Goal: Task Accomplishment & Management: Complete application form

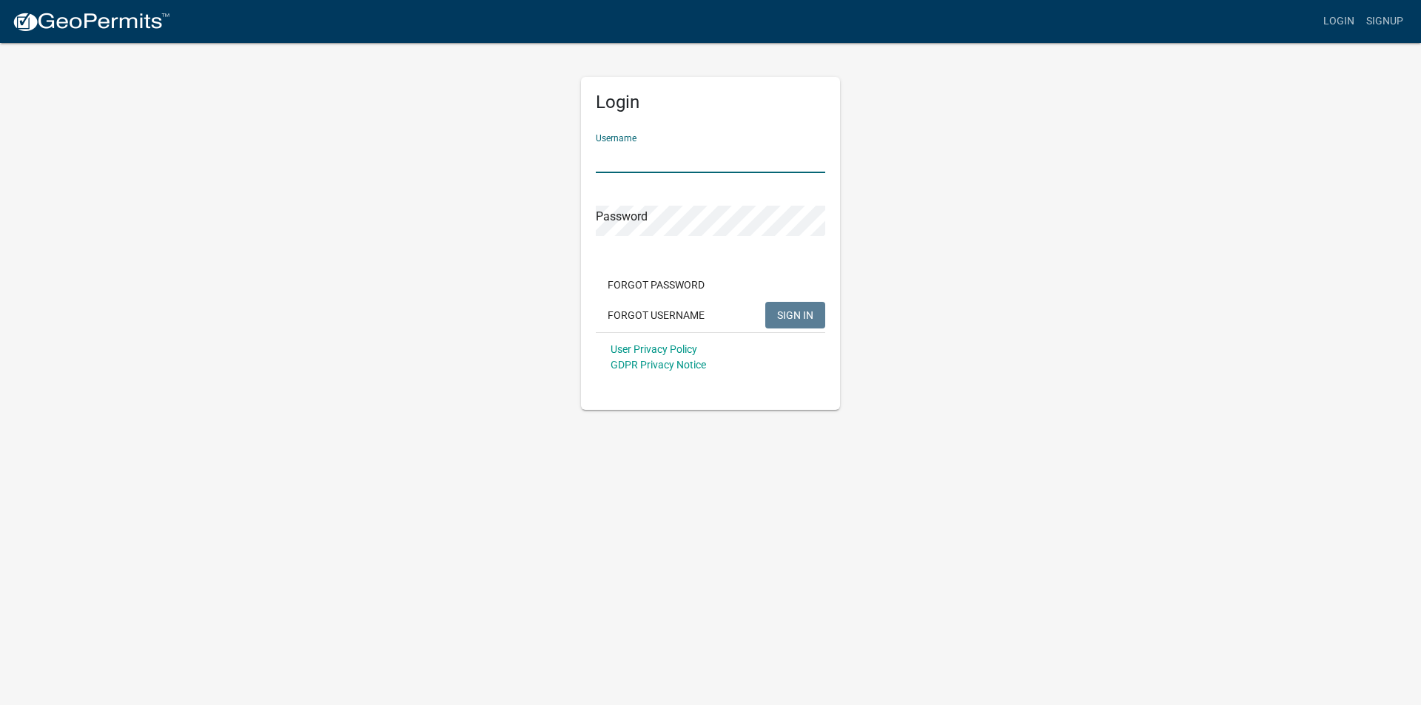
drag, startPoint x: 686, startPoint y: 156, endPoint x: 694, endPoint y: 157, distance: 8.2
click at [688, 158] on input "Username" at bounding box center [710, 158] width 229 height 30
click at [795, 311] on div "Forgot Password Forgot Username SIGN IN" at bounding box center [710, 302] width 229 height 61
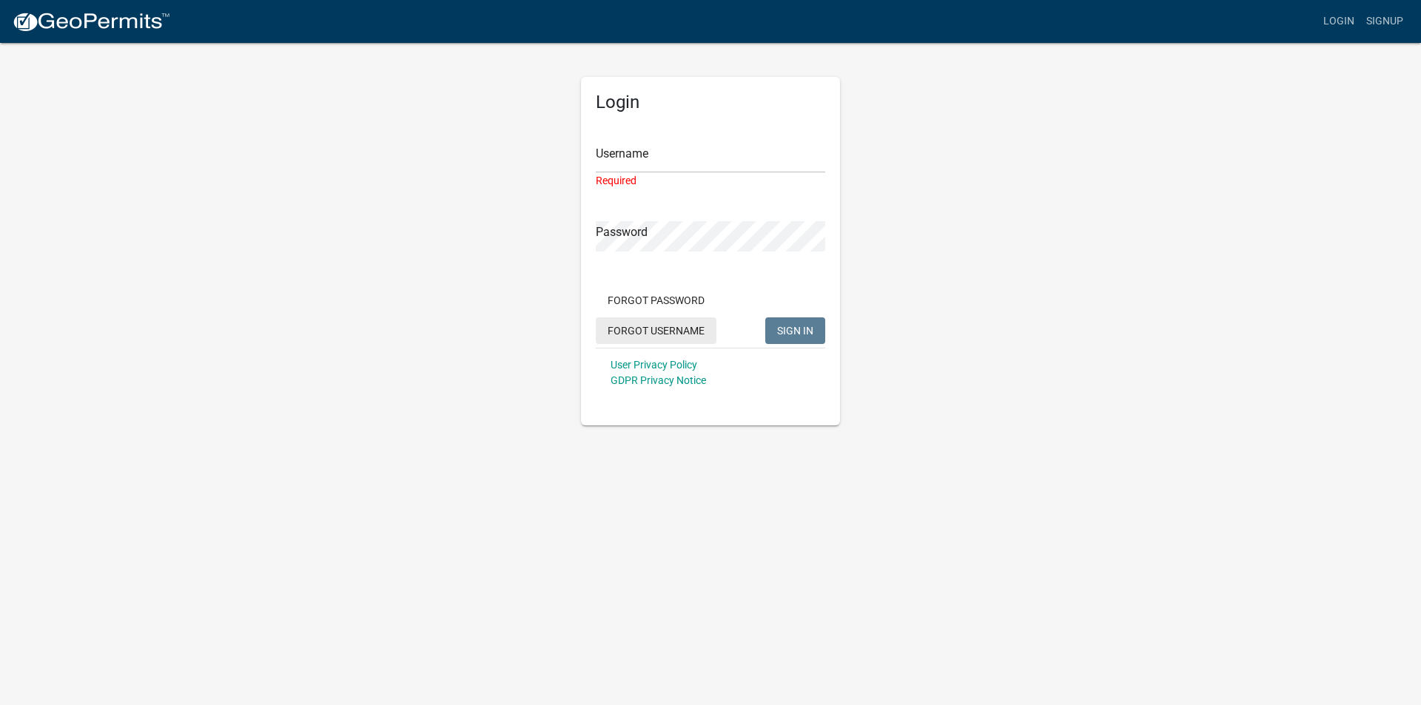
click at [676, 326] on button "Forgot Username" at bounding box center [656, 331] width 121 height 27
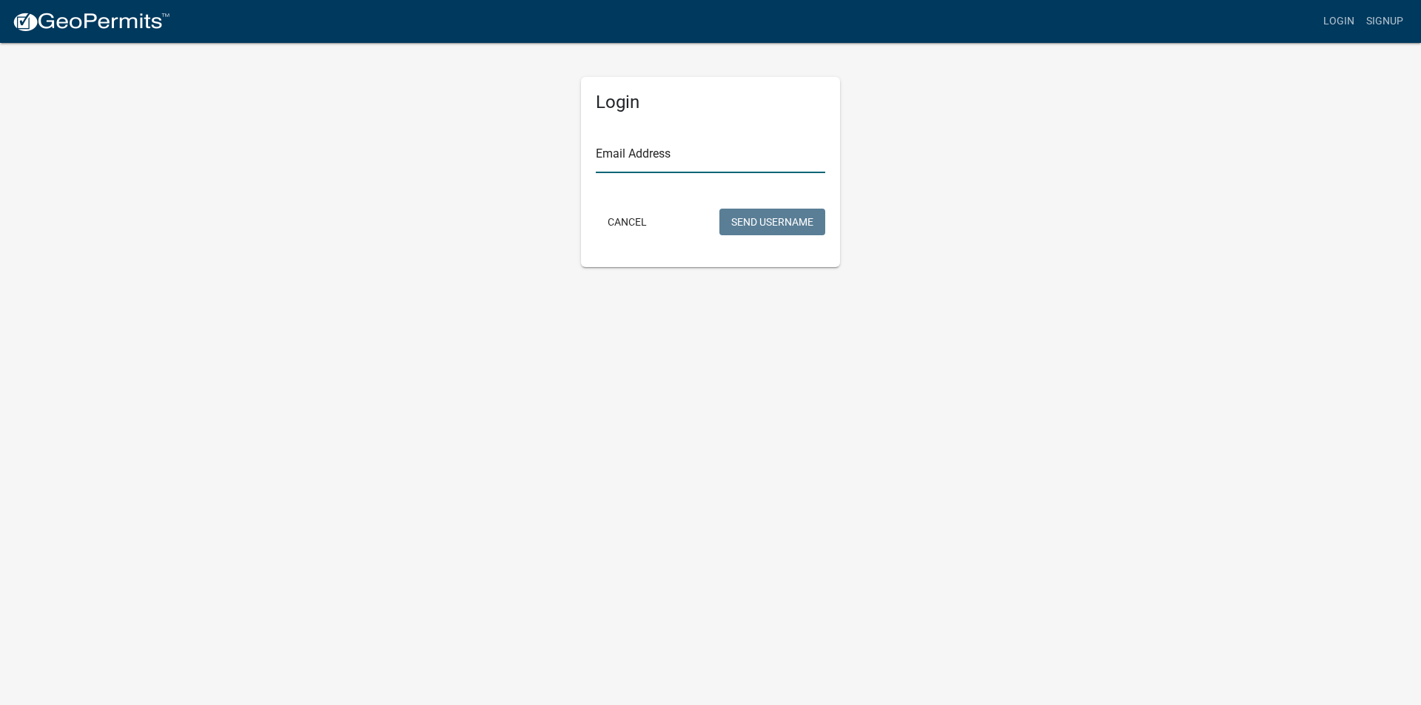
click at [711, 161] on input "Email Address" at bounding box center [710, 158] width 229 height 30
type input "[PERSON_NAME][EMAIL_ADDRESS][DOMAIN_NAME]"
click at [785, 227] on button "Send Username" at bounding box center [773, 222] width 106 height 27
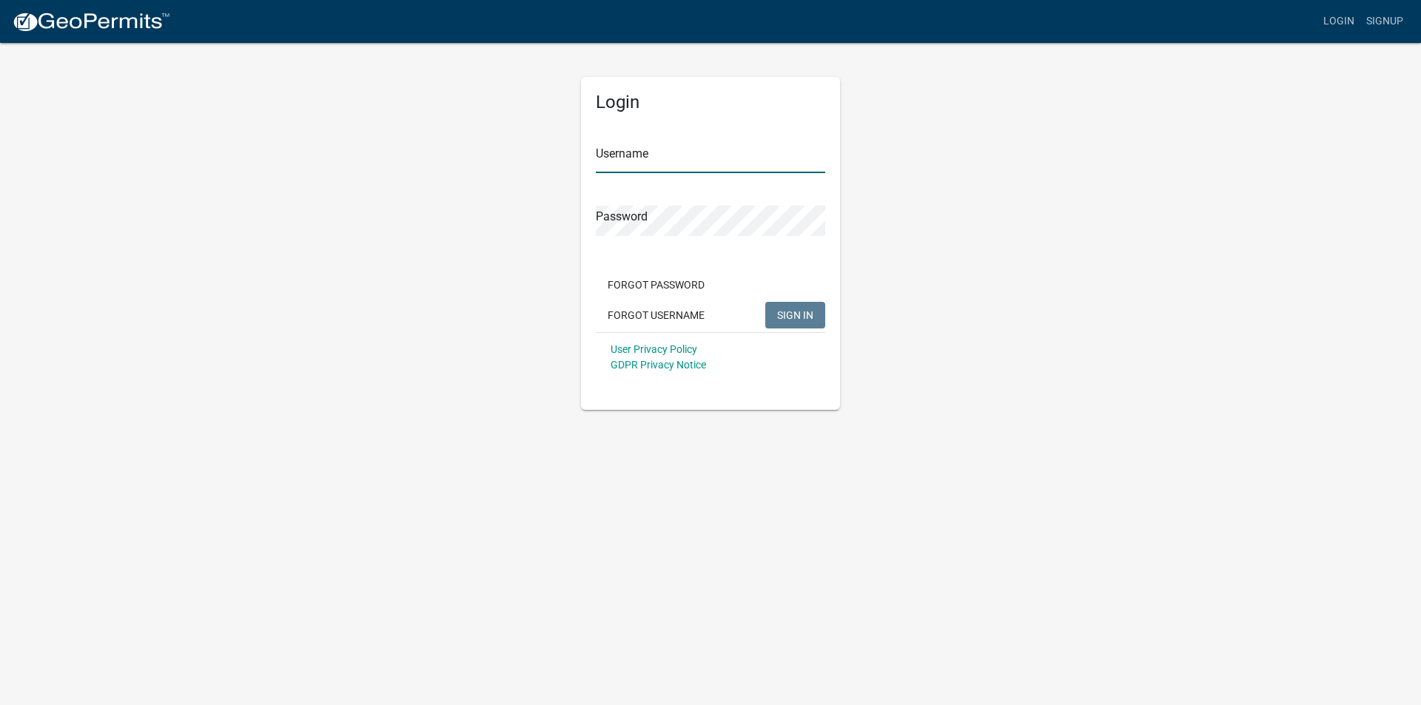
click at [688, 156] on input "Username" at bounding box center [710, 158] width 229 height 30
type input "[PERSON_NAME][EMAIL_ADDRESS][DOMAIN_NAME]"
click at [765, 302] on button "SIGN IN" at bounding box center [795, 315] width 60 height 27
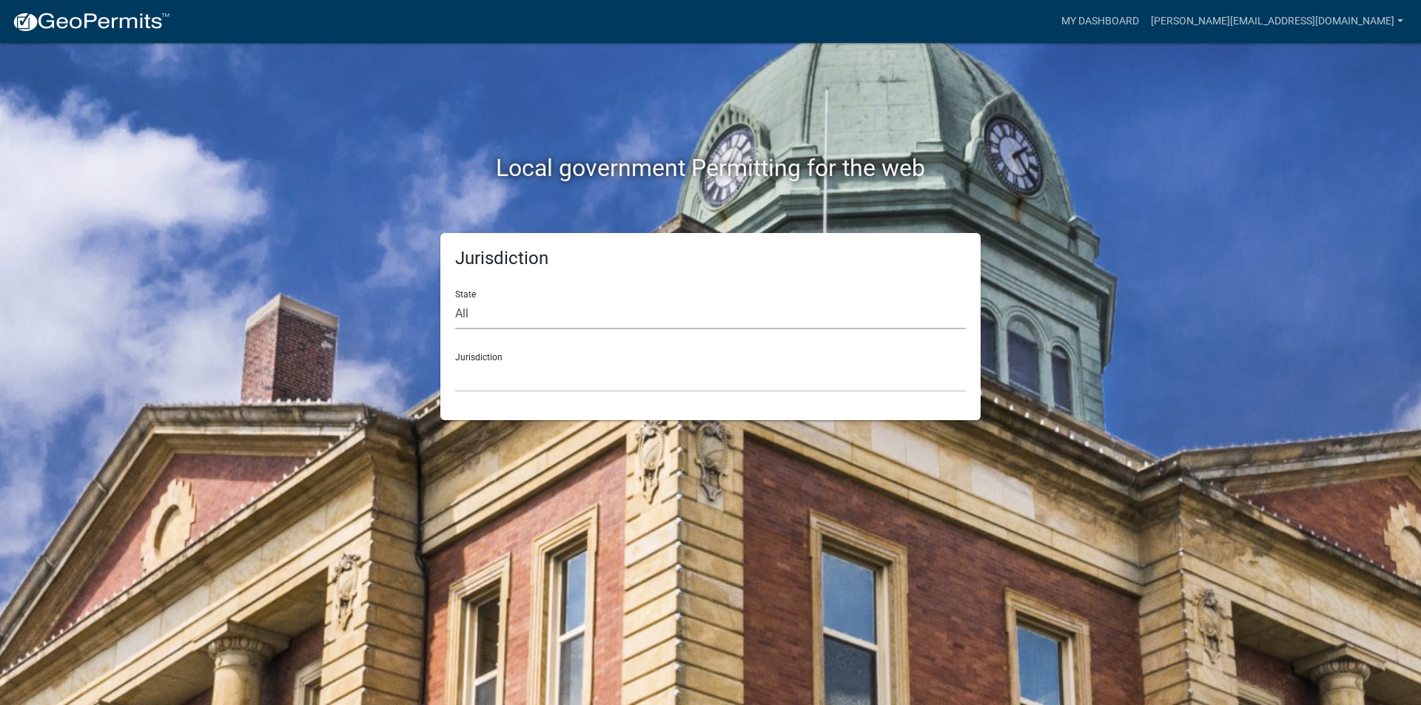
click at [606, 318] on select "All Colorado Georgia Indiana Iowa Kansas Minnesota Ohio South Carolina Wisconsin" at bounding box center [710, 314] width 511 height 30
select select "Indiana"
click at [455, 299] on select "All Colorado Georgia Indiana Iowa Kansas Minnesota Ohio South Carolina Wisconsin" at bounding box center [710, 314] width 511 height 30
click at [550, 366] on select "City of Charlestown, Indiana City of Jeffersonville, Indiana City of Logansport…" at bounding box center [710, 377] width 511 height 30
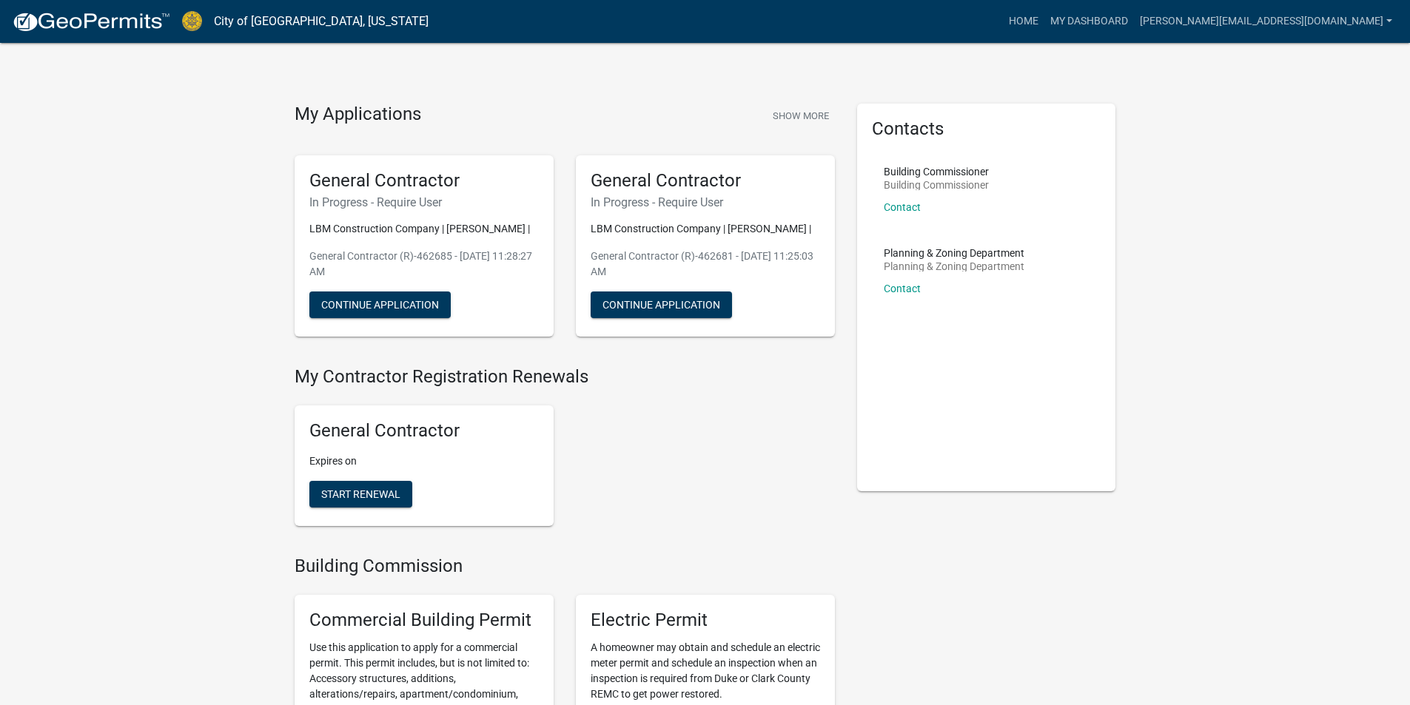
scroll to position [1, 0]
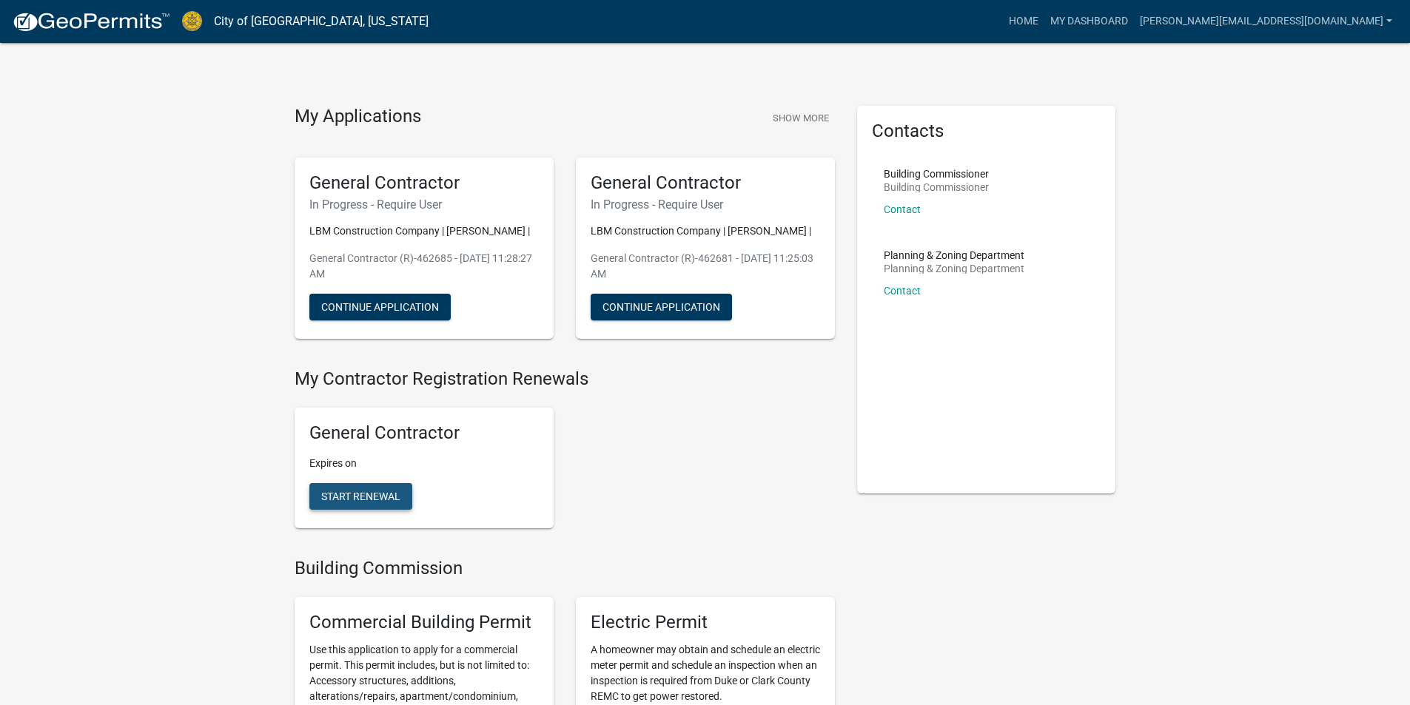
click at [369, 502] on span "Start Renewal" at bounding box center [360, 497] width 79 height 12
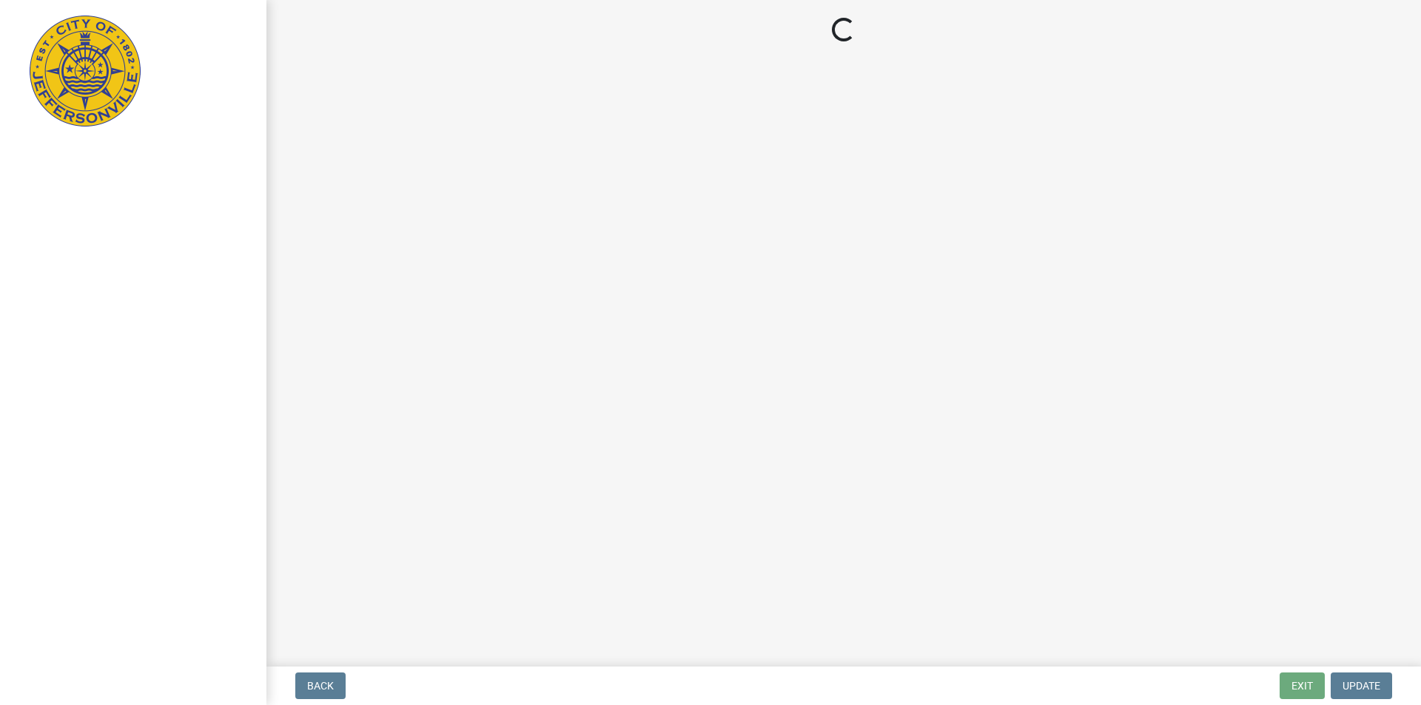
select select "KY"
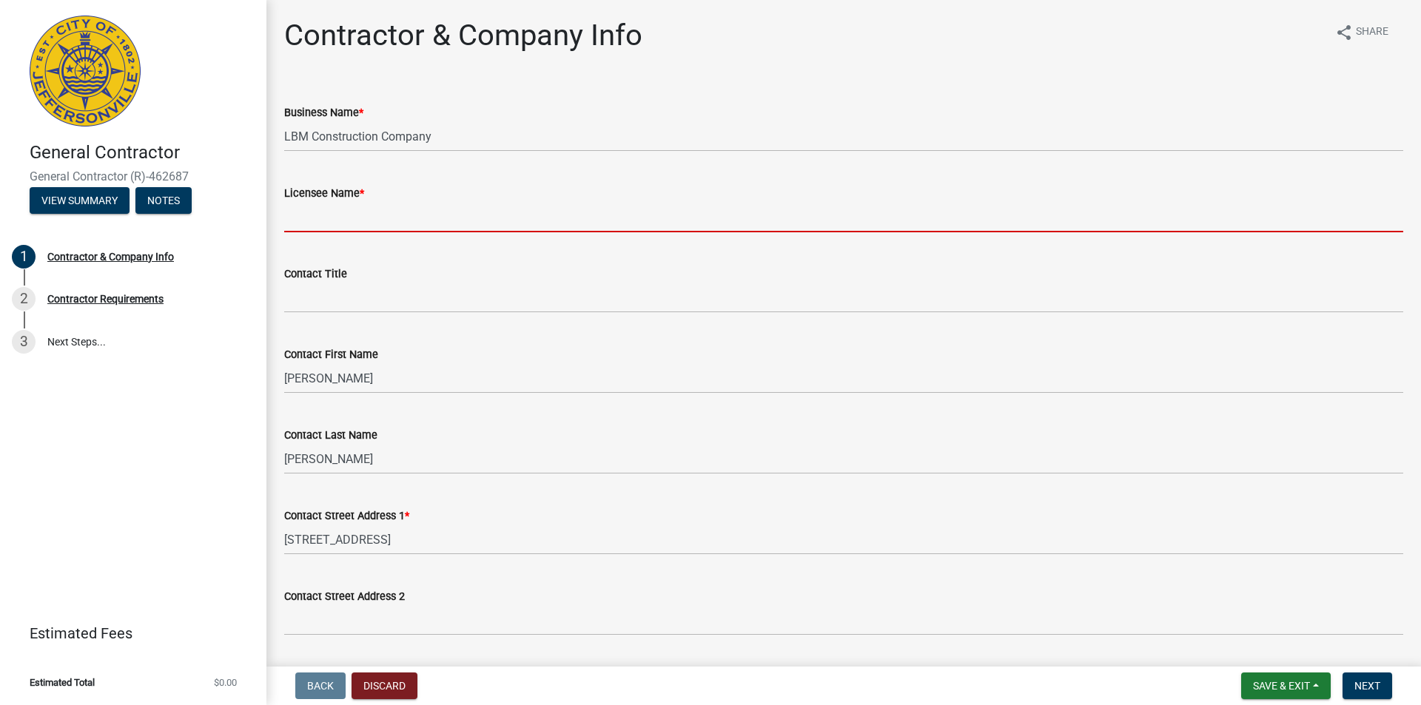
click at [388, 222] on input "Licensee Name *" at bounding box center [843, 217] width 1119 height 30
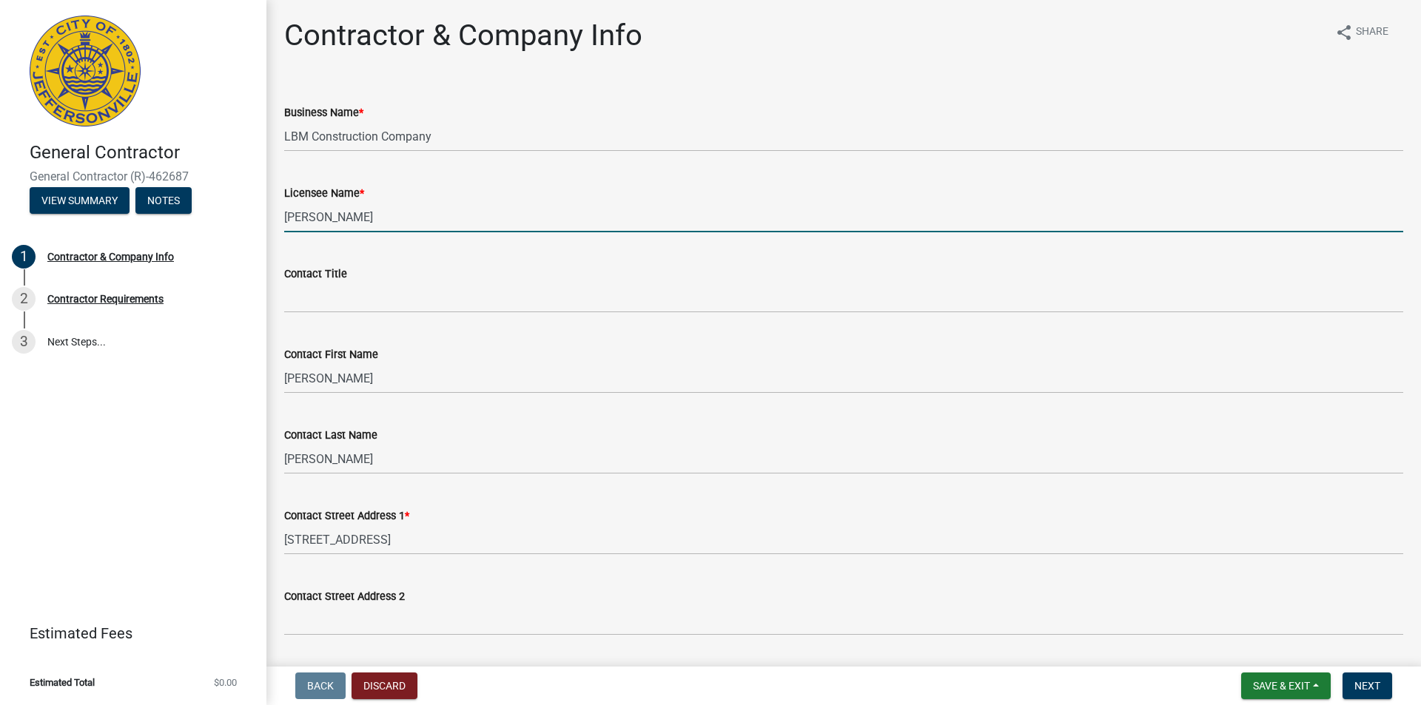
type input "Jeffrey McLellan"
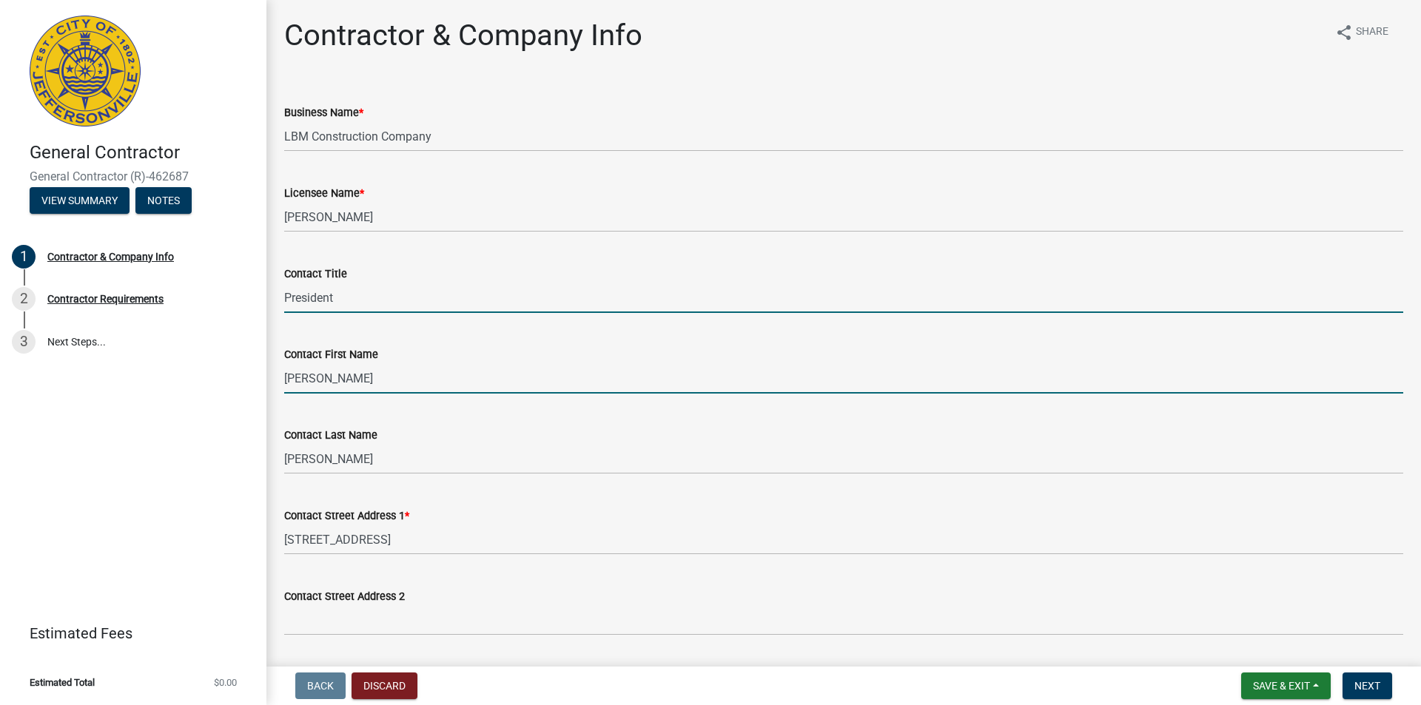
click at [352, 300] on input "President" at bounding box center [843, 298] width 1119 height 30
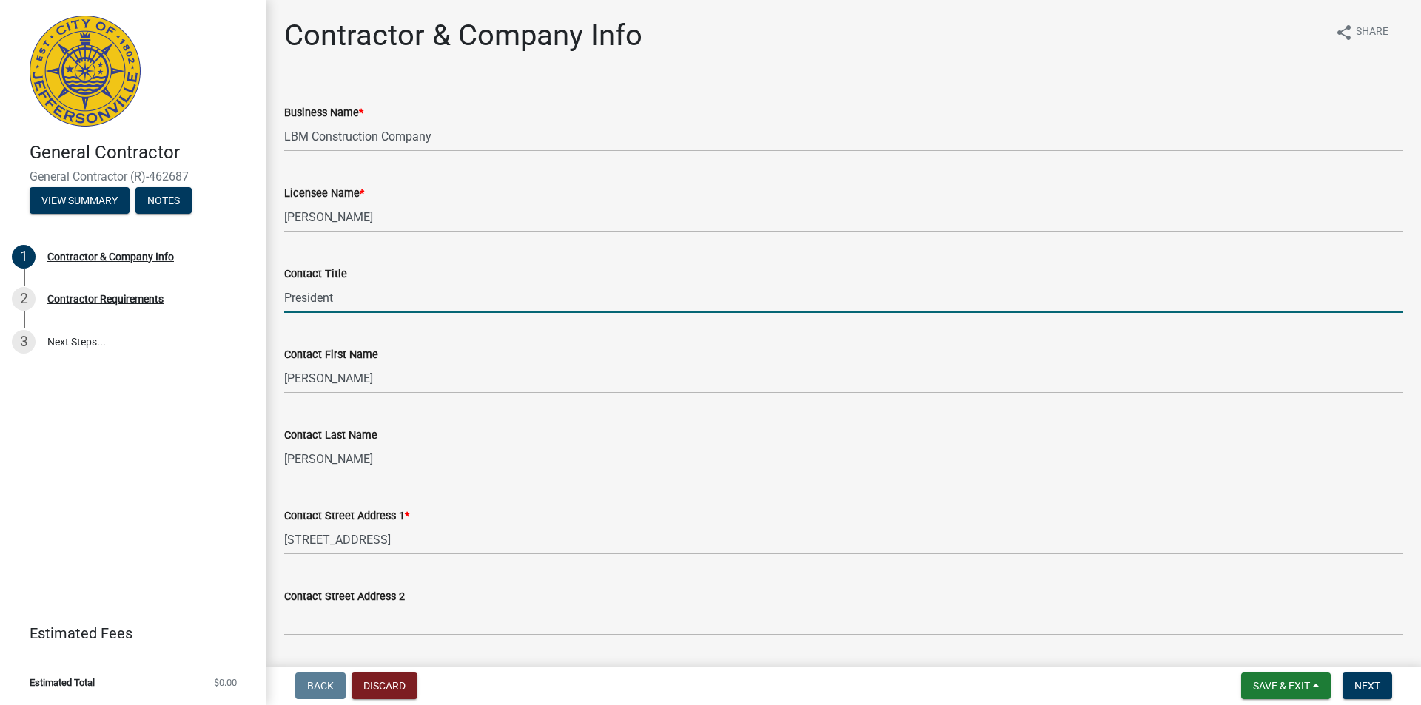
drag, startPoint x: 343, startPoint y: 295, endPoint x: 326, endPoint y: 358, distance: 64.7
click at [287, 349] on wm-data-entity-input-list "Business Name * LBM Construction Company Licensee Name * Jeffrey McLellan Conta…" at bounding box center [843, 698] width 1119 height 1230
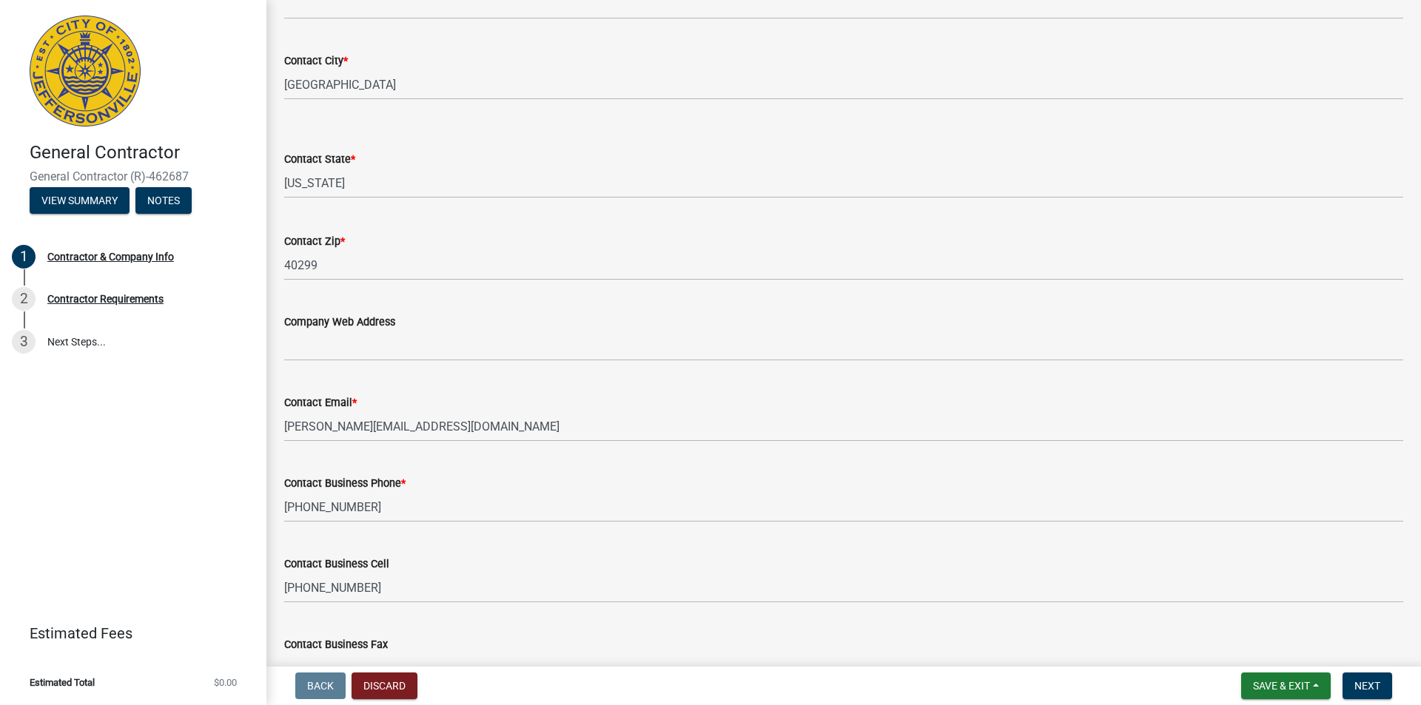
scroll to position [709, 0]
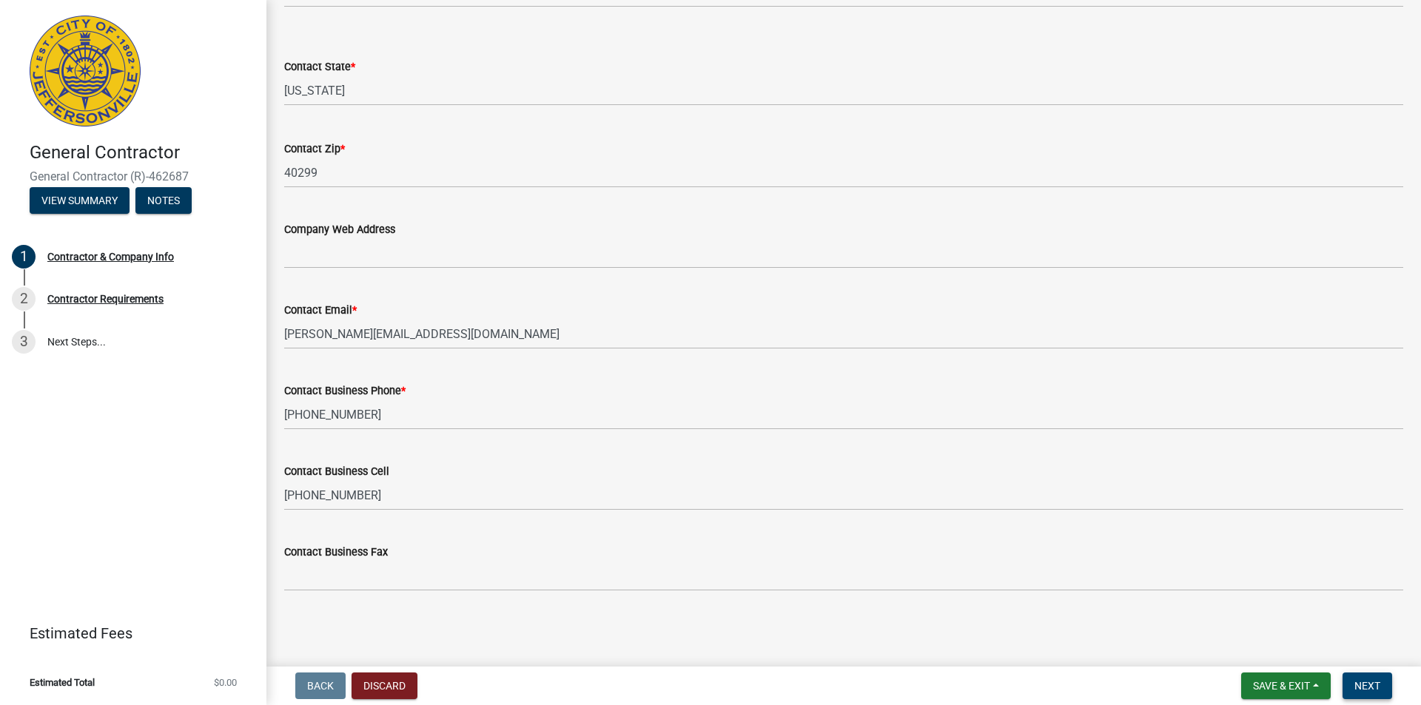
type input "Treasurer/Controller"
click at [1364, 685] on span "Next" at bounding box center [1368, 686] width 26 height 12
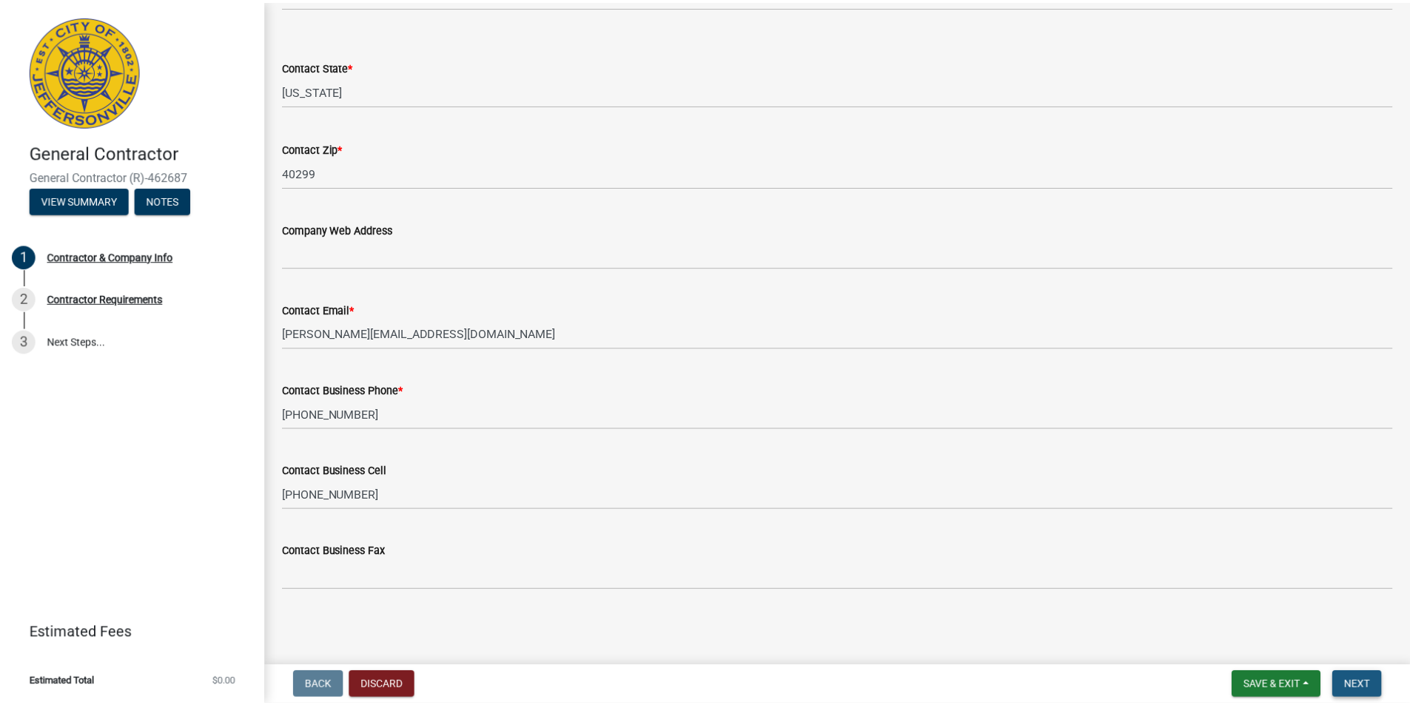
scroll to position [0, 0]
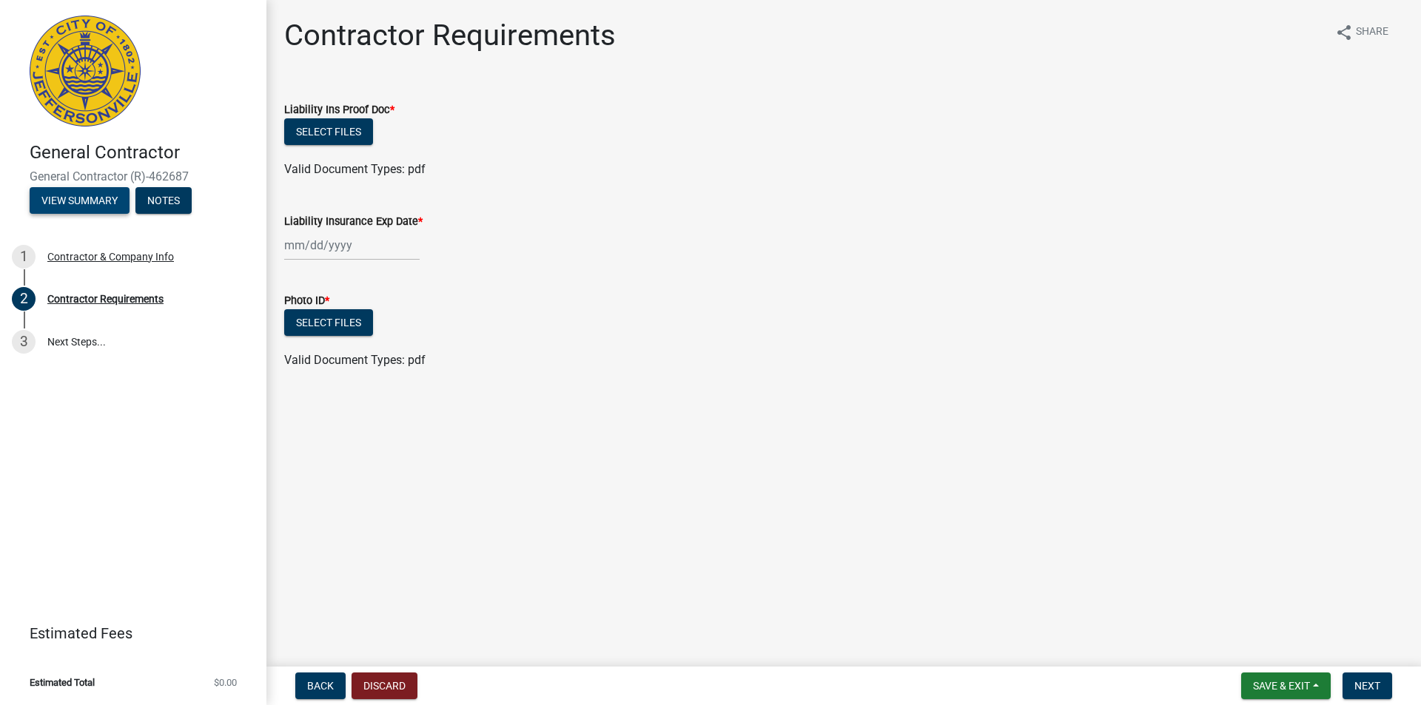
click at [87, 207] on button "View Summary" at bounding box center [80, 200] width 100 height 27
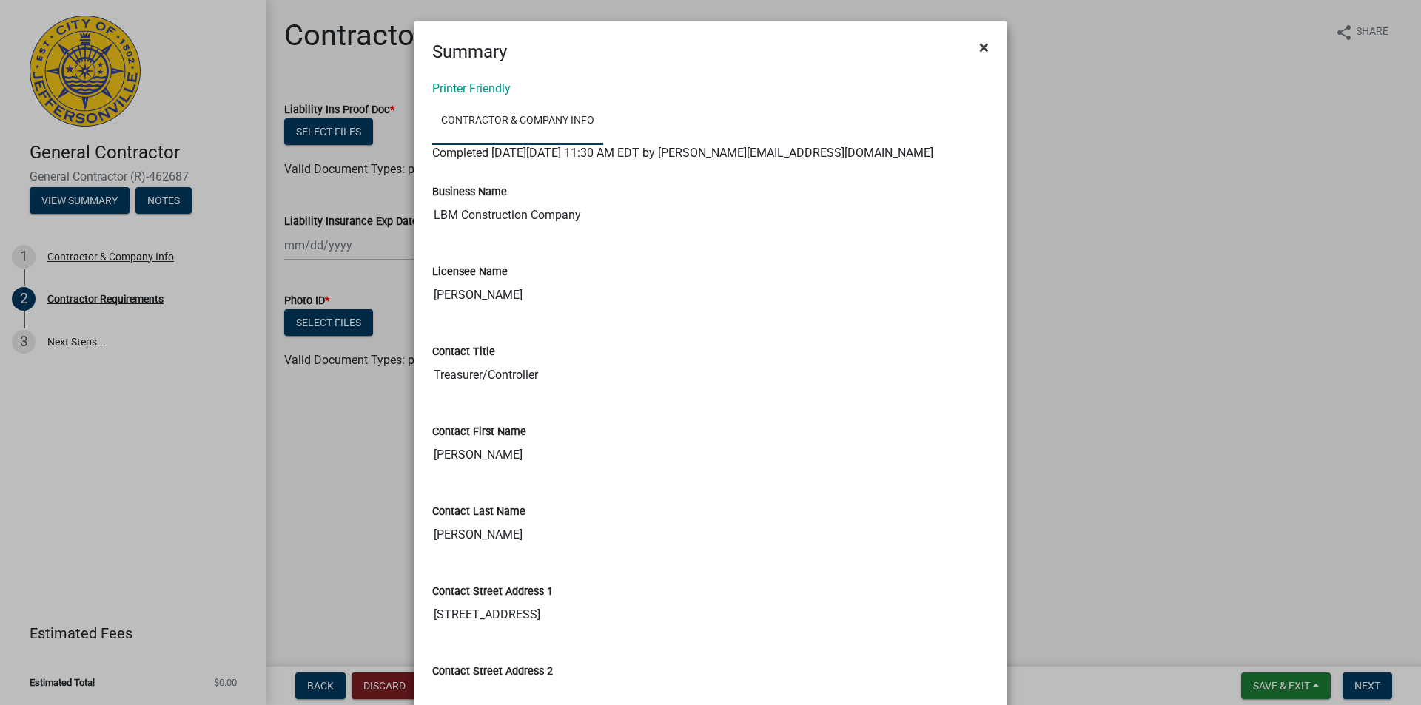
click at [979, 41] on span "×" at bounding box center [984, 47] width 10 height 21
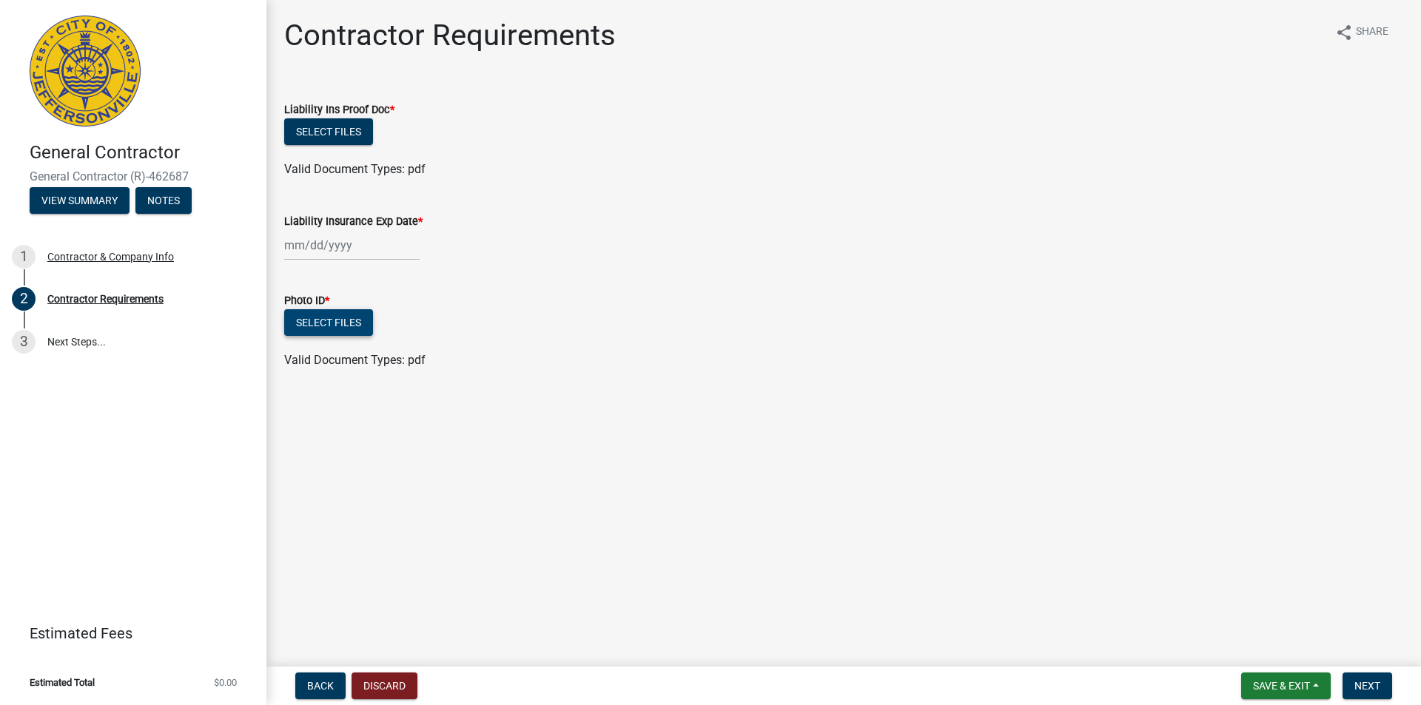
click at [328, 327] on button "Select files" at bounding box center [328, 322] width 89 height 27
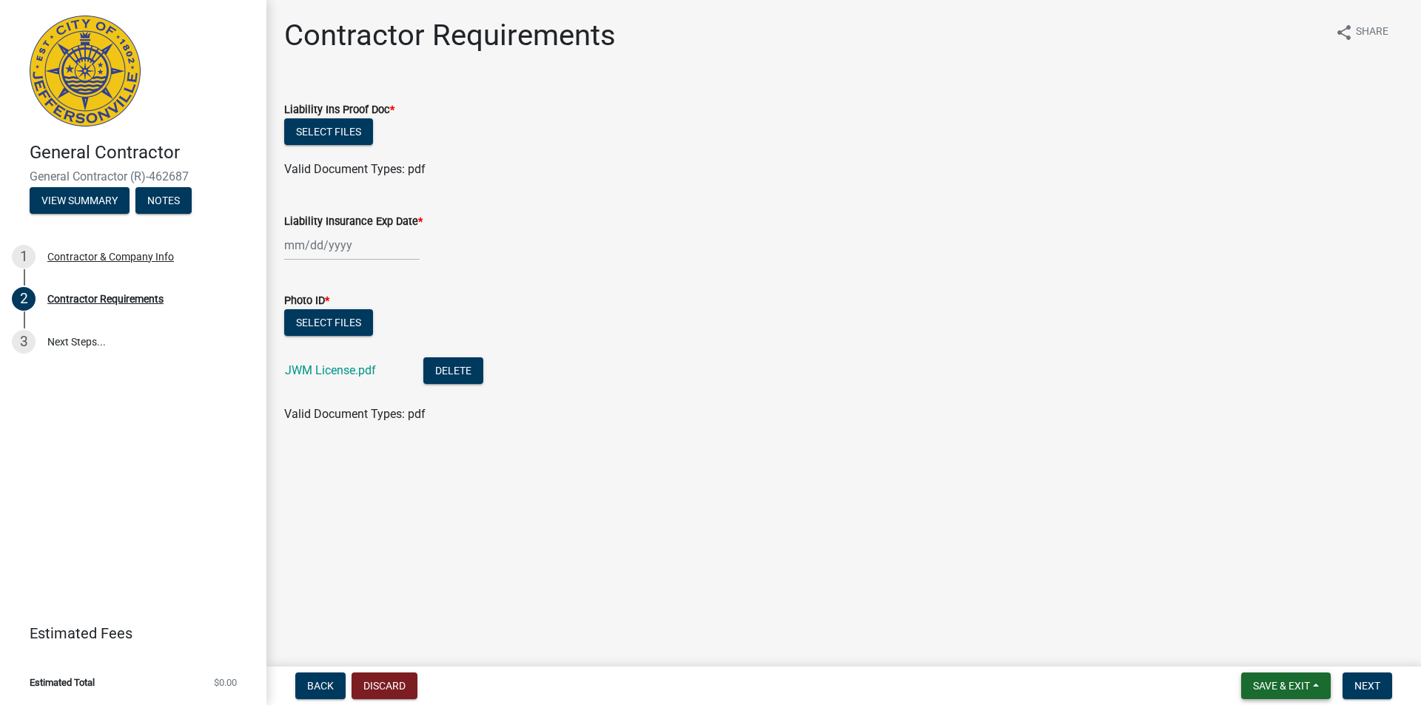
click at [1284, 686] on span "Save & Exit" at bounding box center [1281, 686] width 57 height 12
click at [1269, 648] on button "Save & Exit" at bounding box center [1272, 648] width 118 height 36
